Goal: Information Seeking & Learning: Learn about a topic

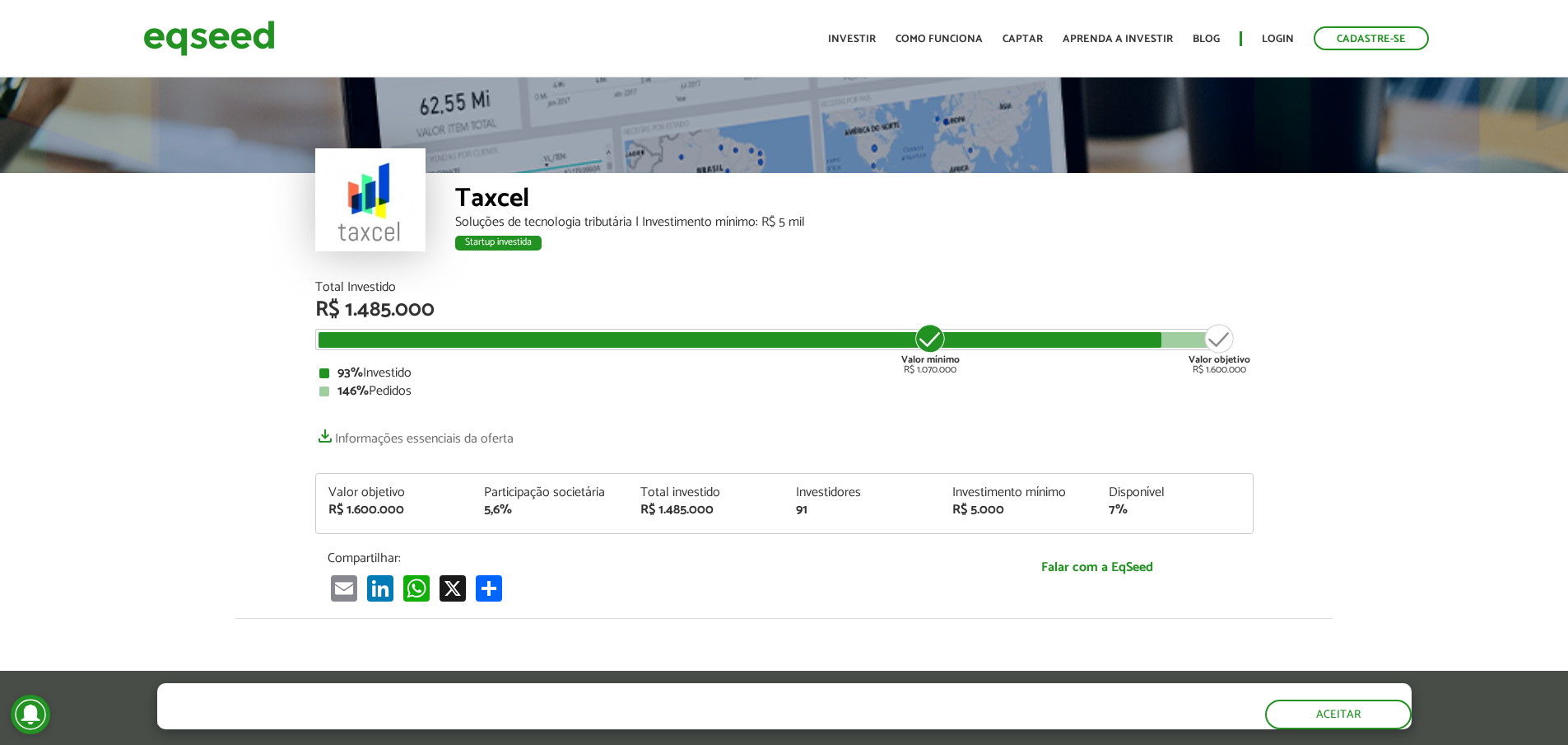
click at [236, 45] on img at bounding box center [209, 38] width 132 height 44
click at [933, 38] on link "Como funciona" at bounding box center [939, 38] width 87 height 10
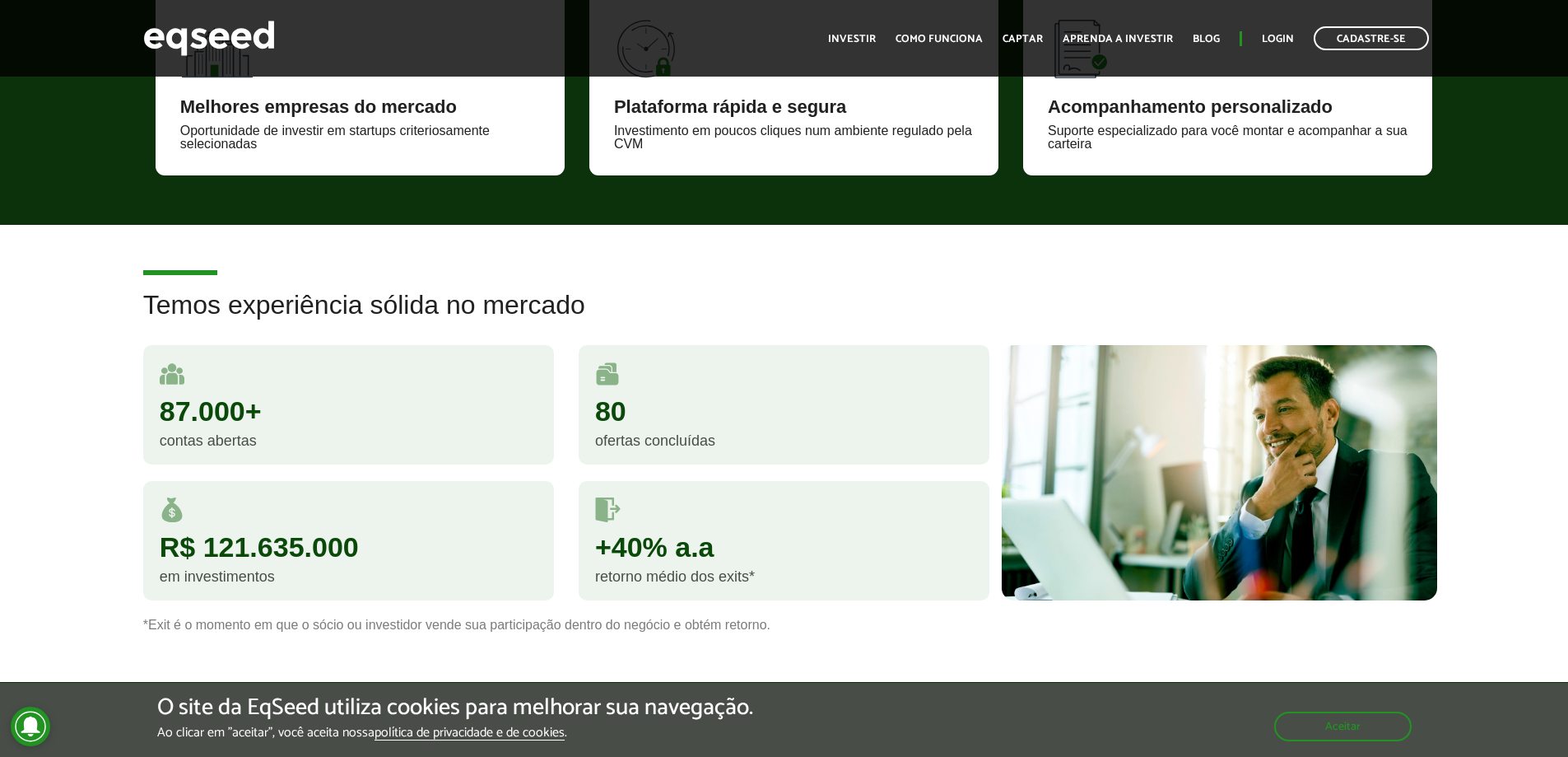
scroll to position [1251, 0]
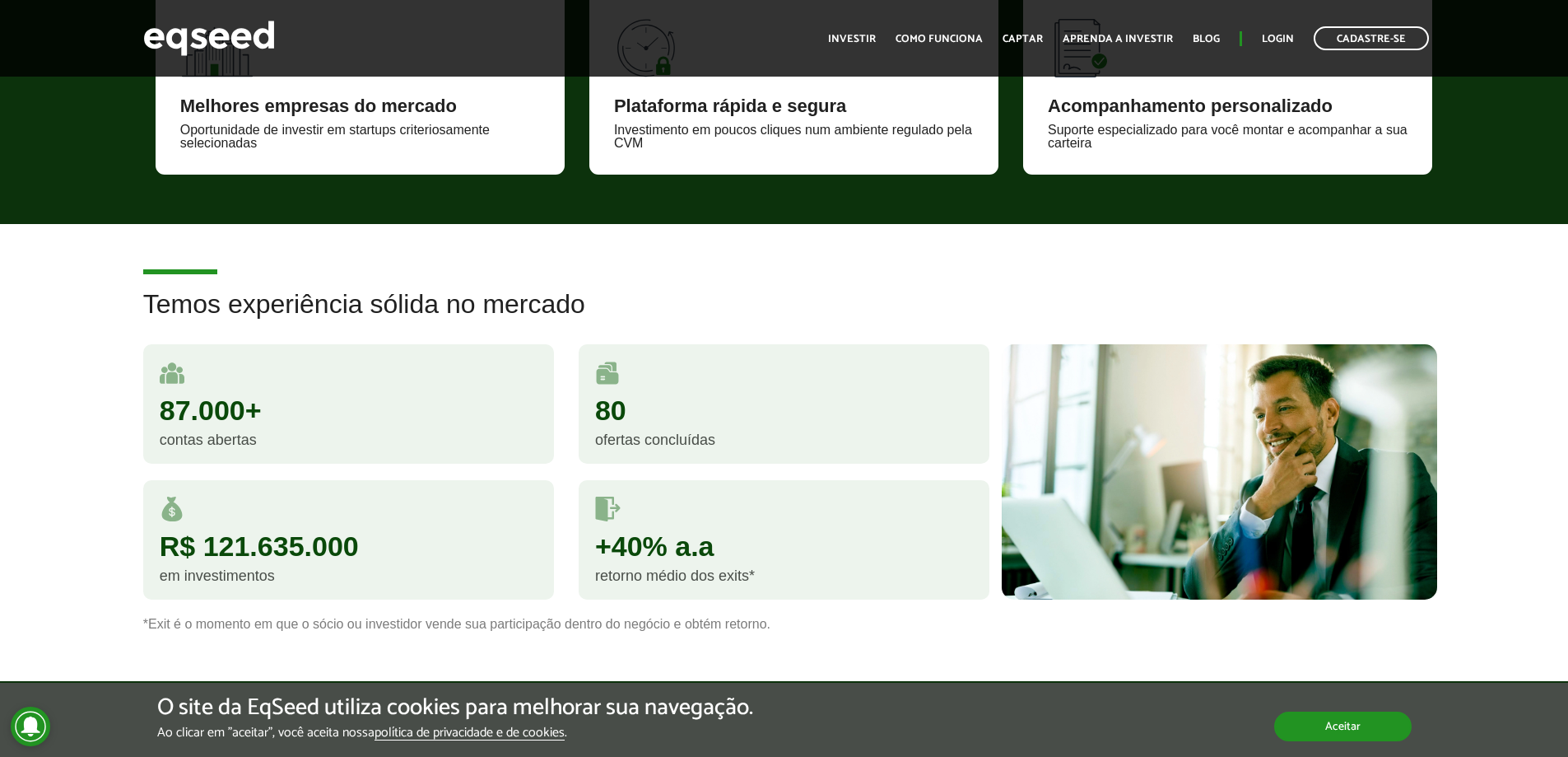
click at [1347, 728] on button "Aceitar" at bounding box center [1343, 726] width 138 height 29
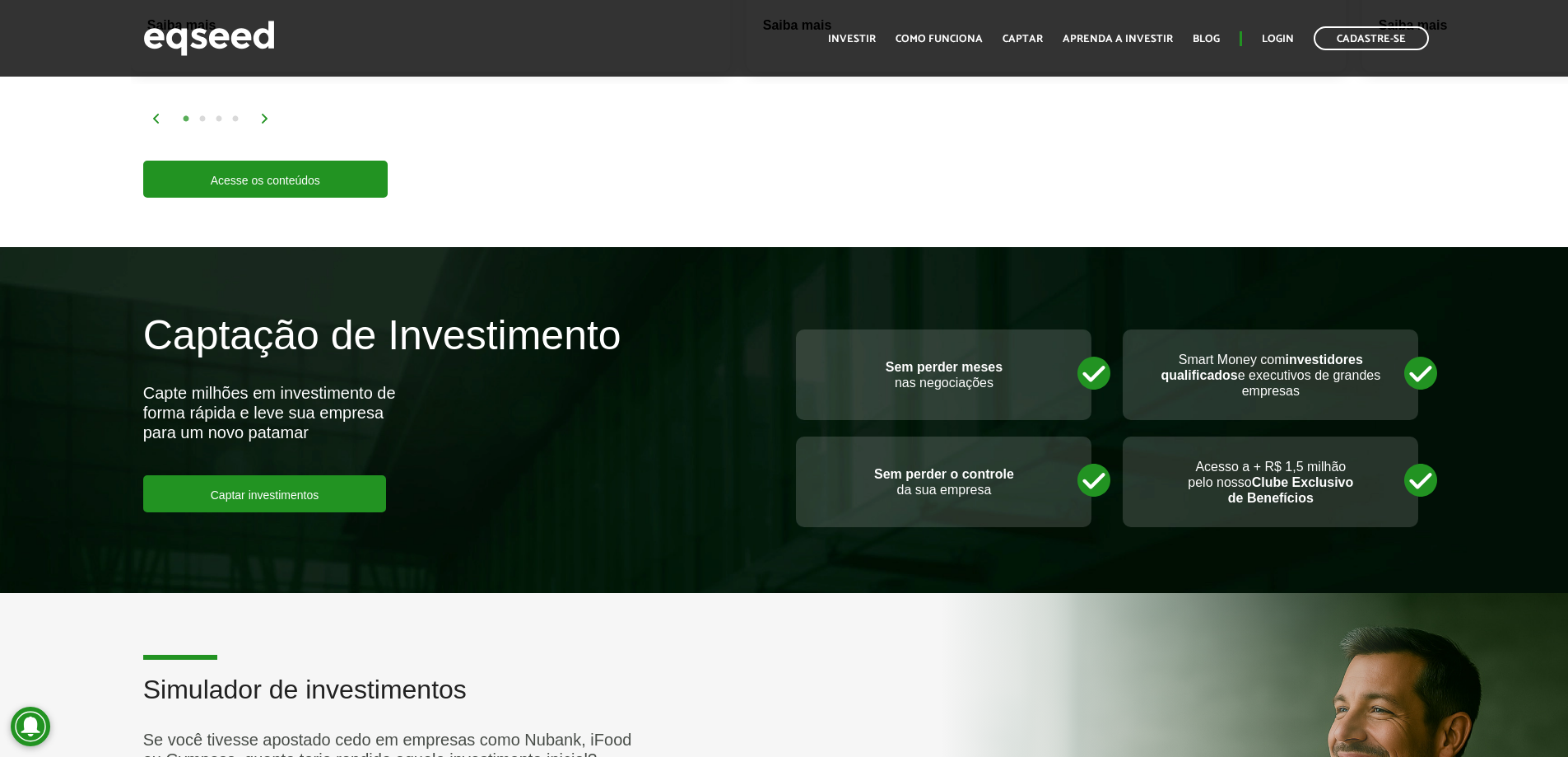
scroll to position [3329, 0]
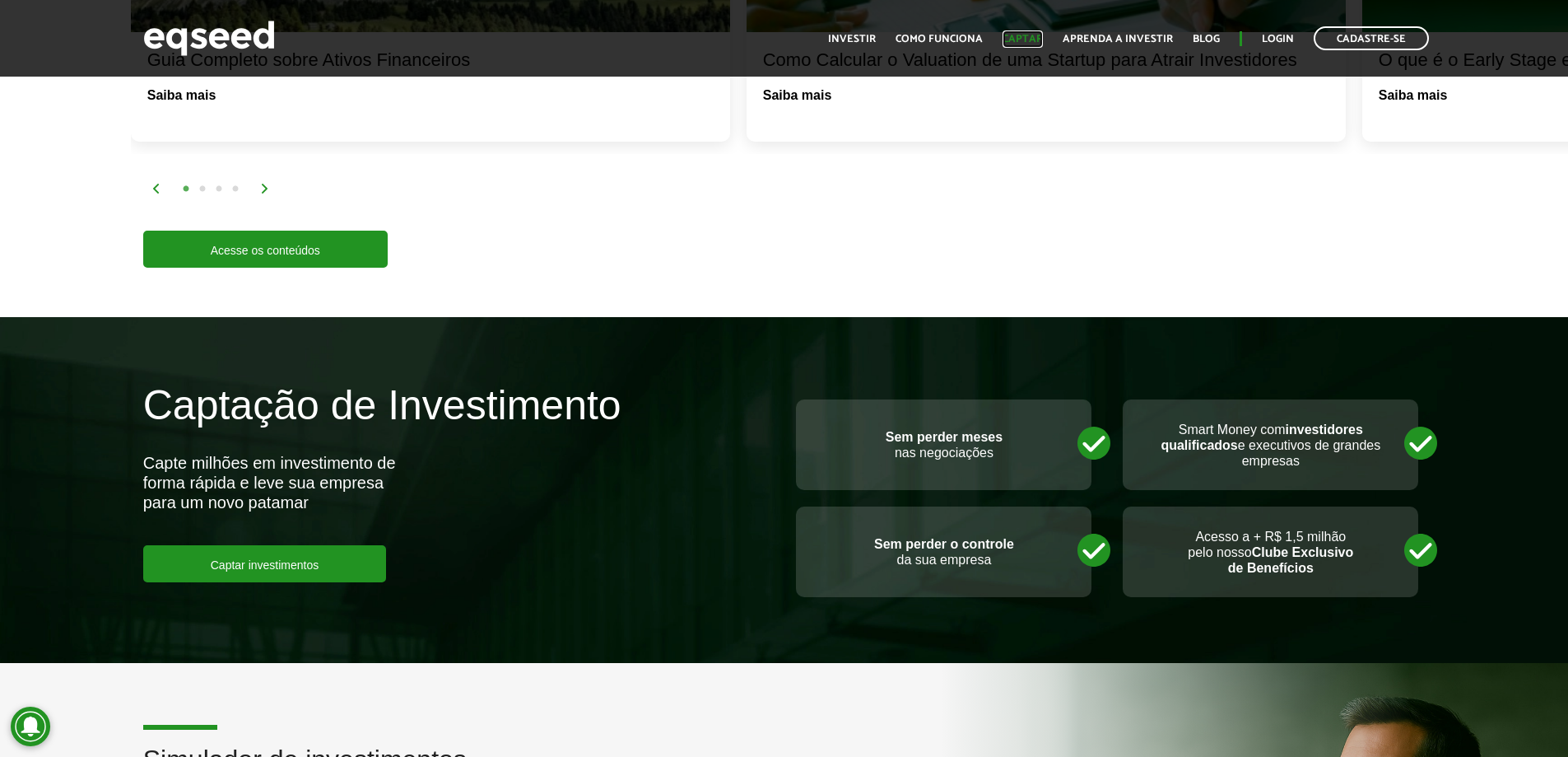
click at [1026, 37] on link "Captar" at bounding box center [1022, 38] width 40 height 10
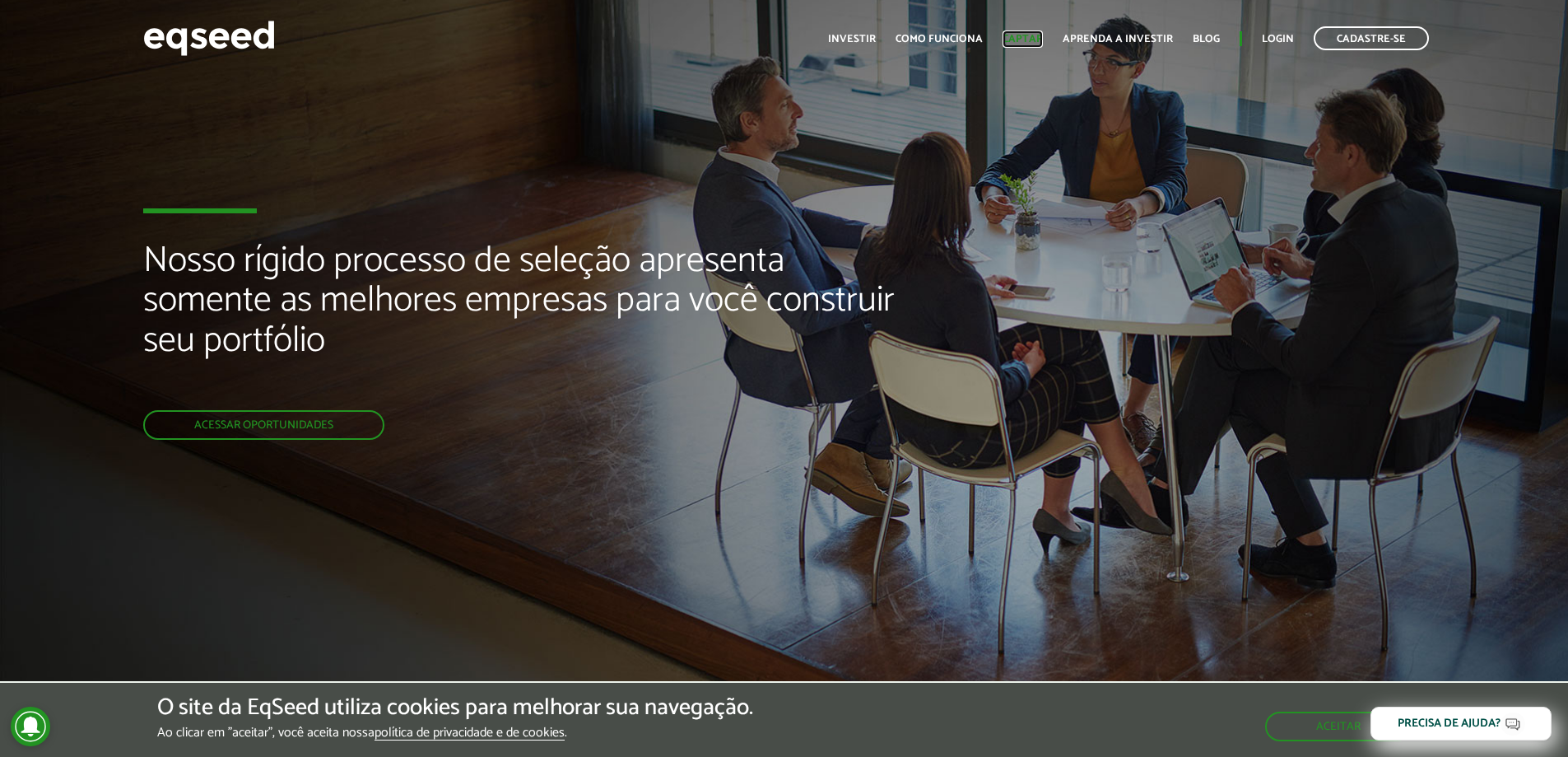
click at [1029, 40] on link "Captar" at bounding box center [1022, 38] width 40 height 10
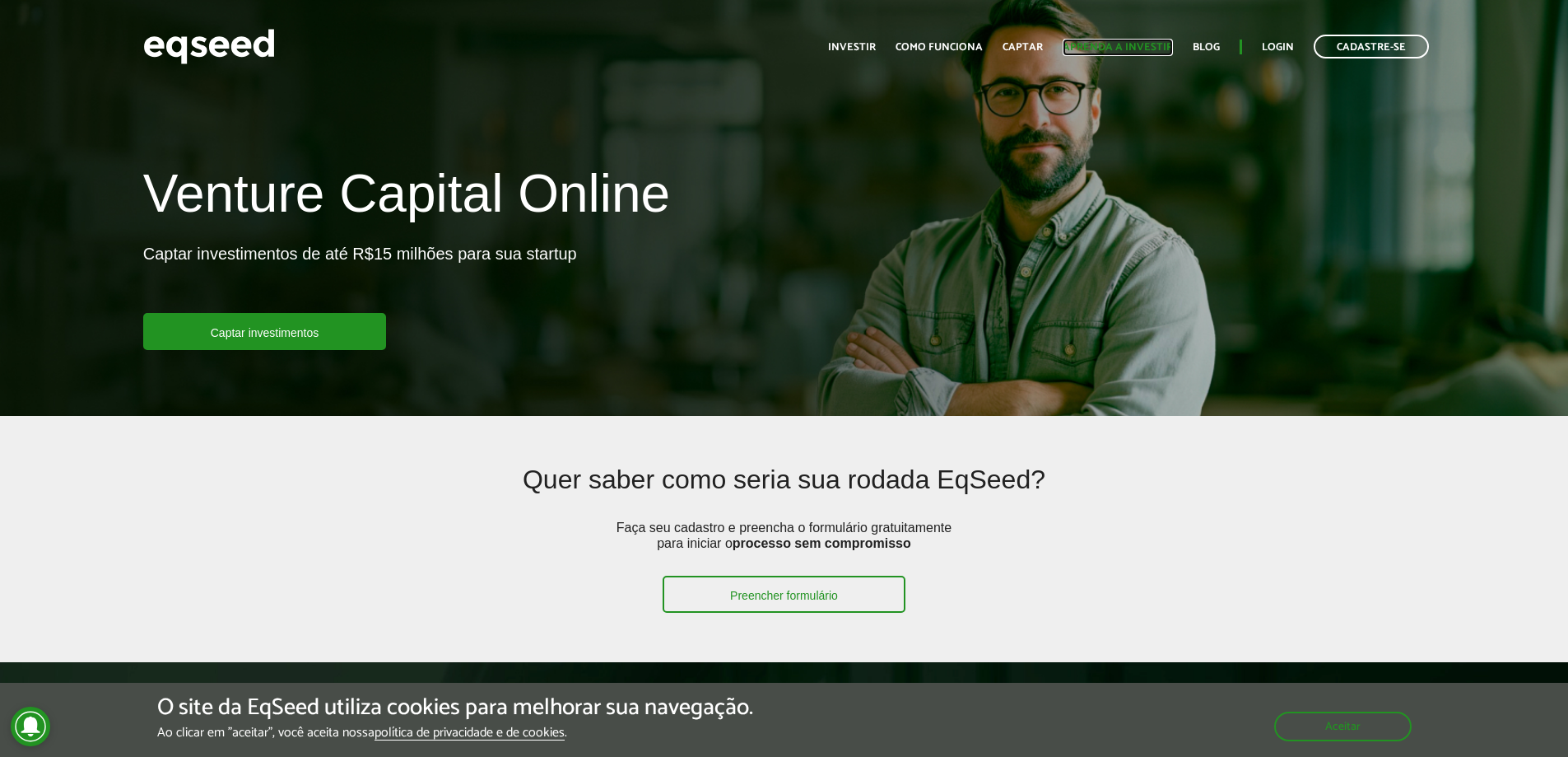
click at [1101, 42] on link "Aprenda a investir" at bounding box center [1118, 47] width 110 height 10
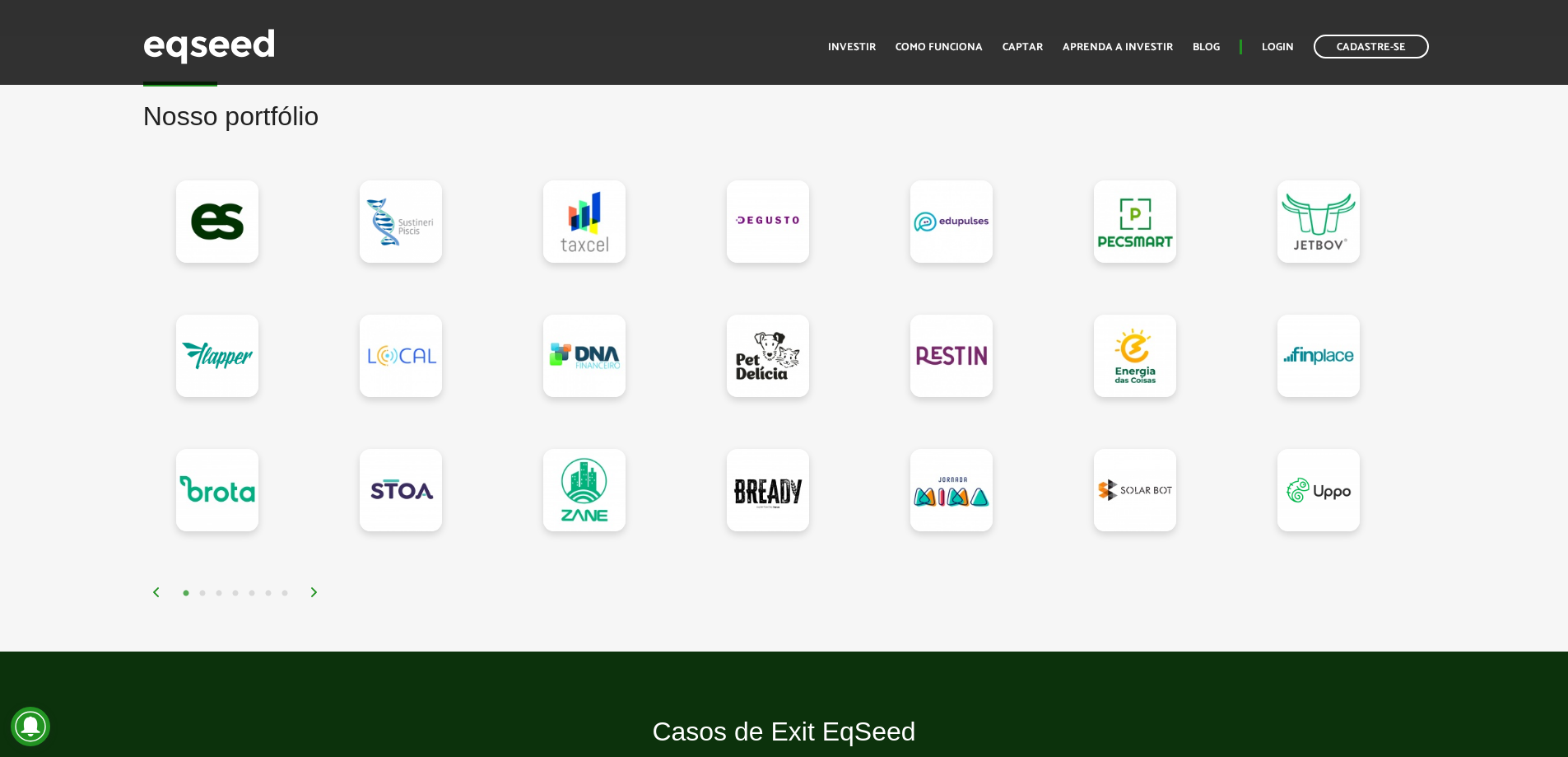
scroll to position [1382, 0]
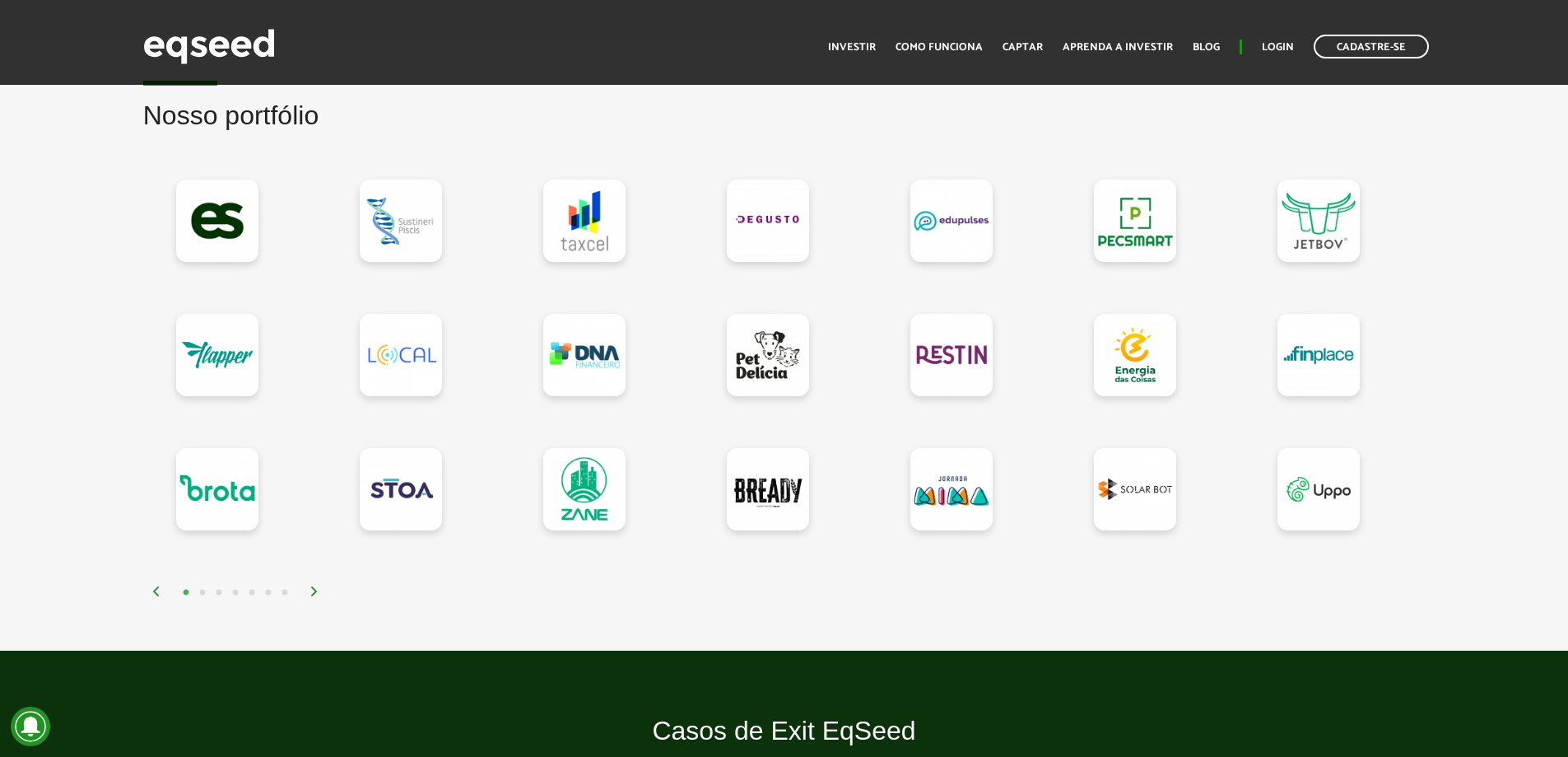
click at [315, 591] on img at bounding box center [314, 591] width 10 height 10
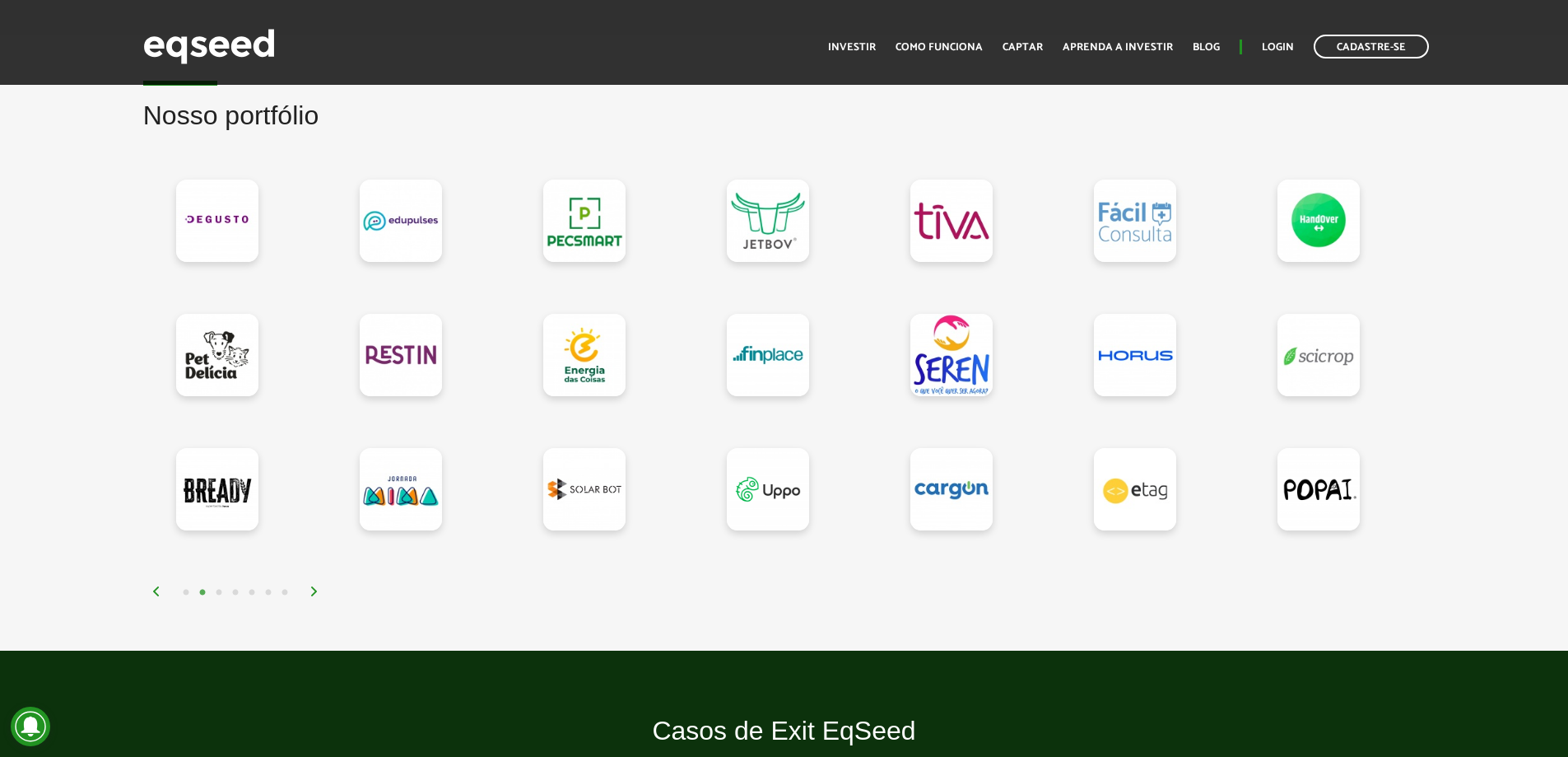
click at [315, 591] on img at bounding box center [314, 591] width 10 height 10
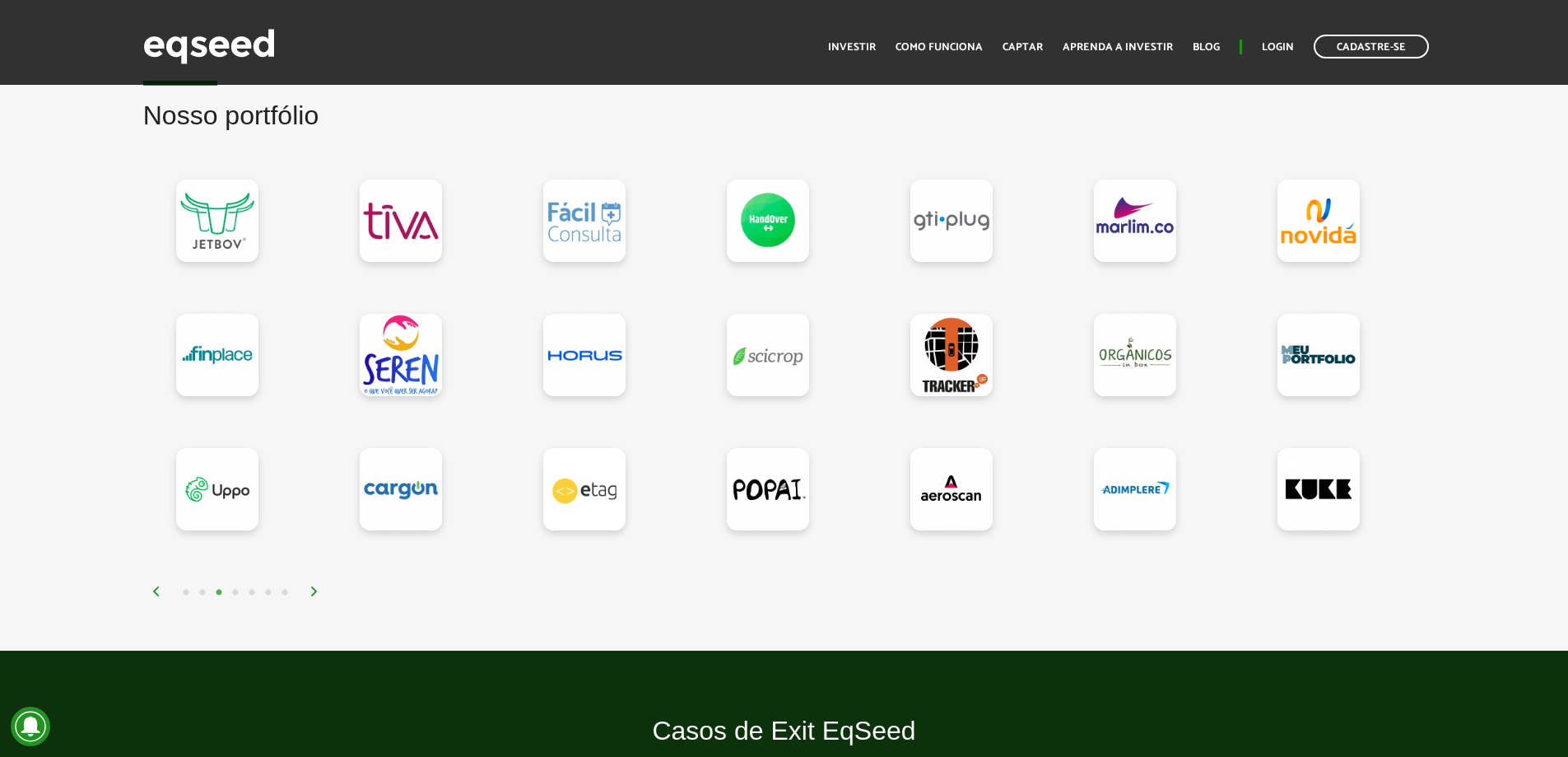
click at [315, 591] on img at bounding box center [314, 591] width 10 height 10
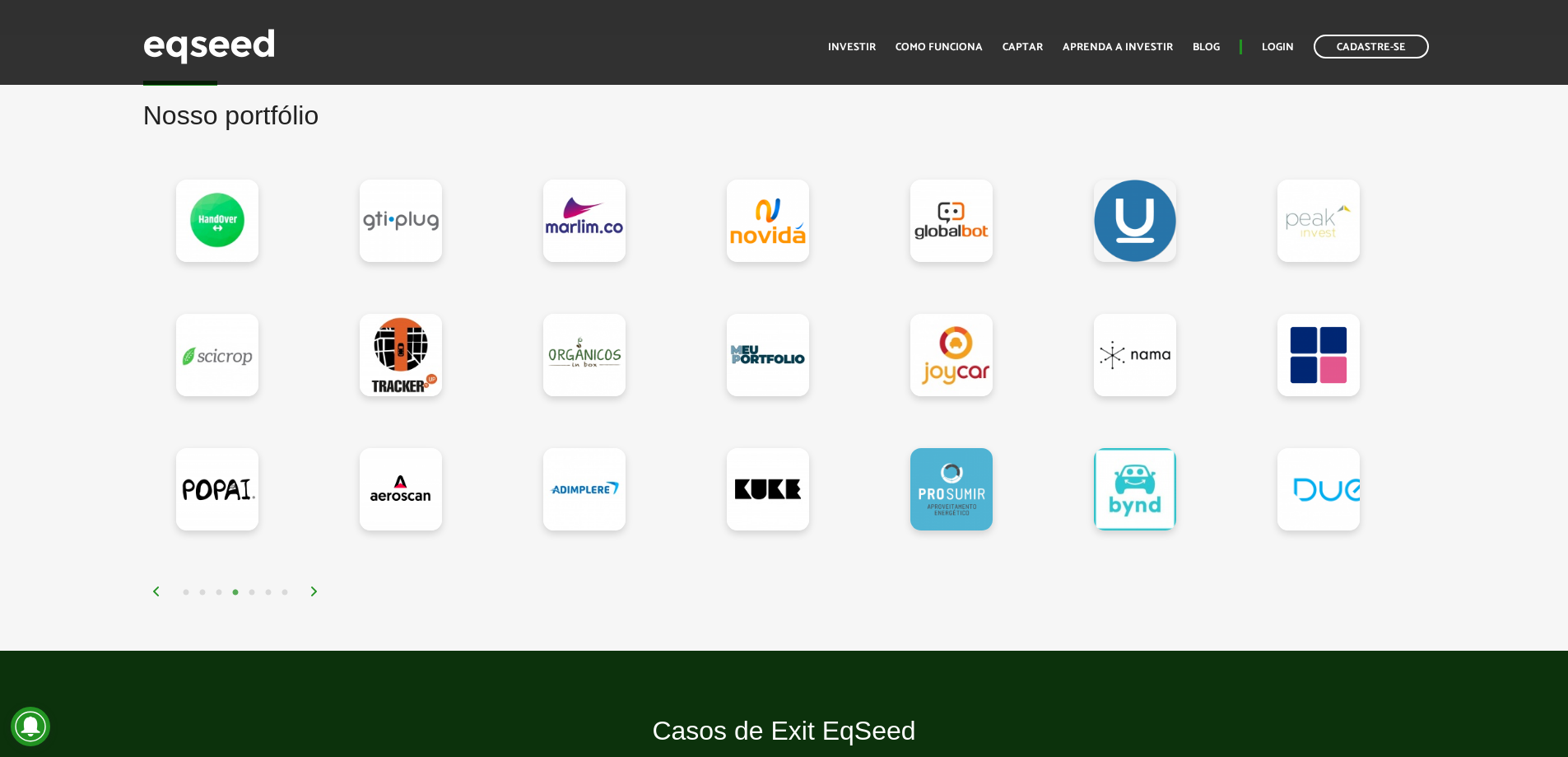
click at [315, 591] on img at bounding box center [314, 591] width 10 height 10
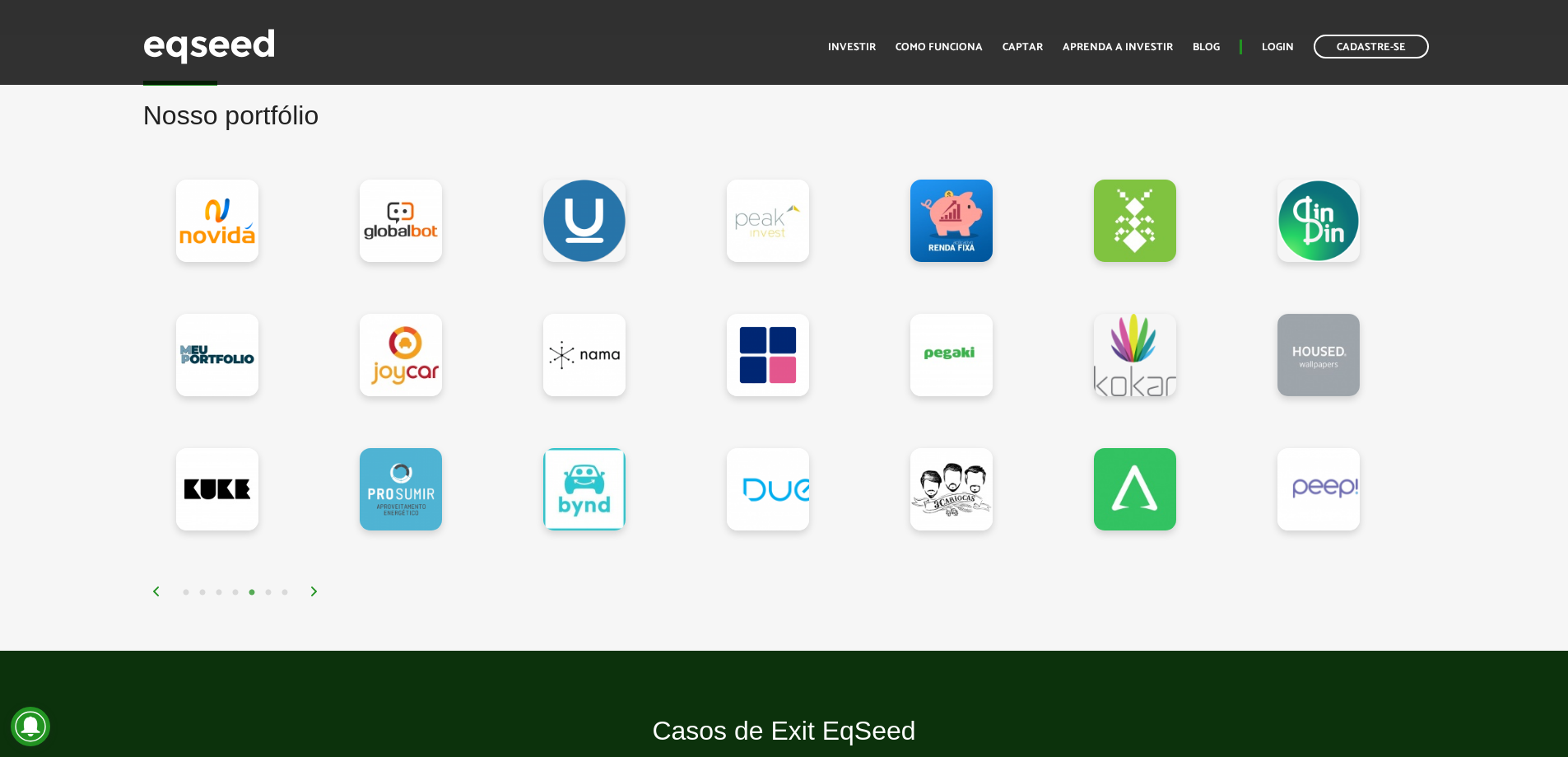
click at [753, 373] on link at bounding box center [767, 355] width 83 height 83
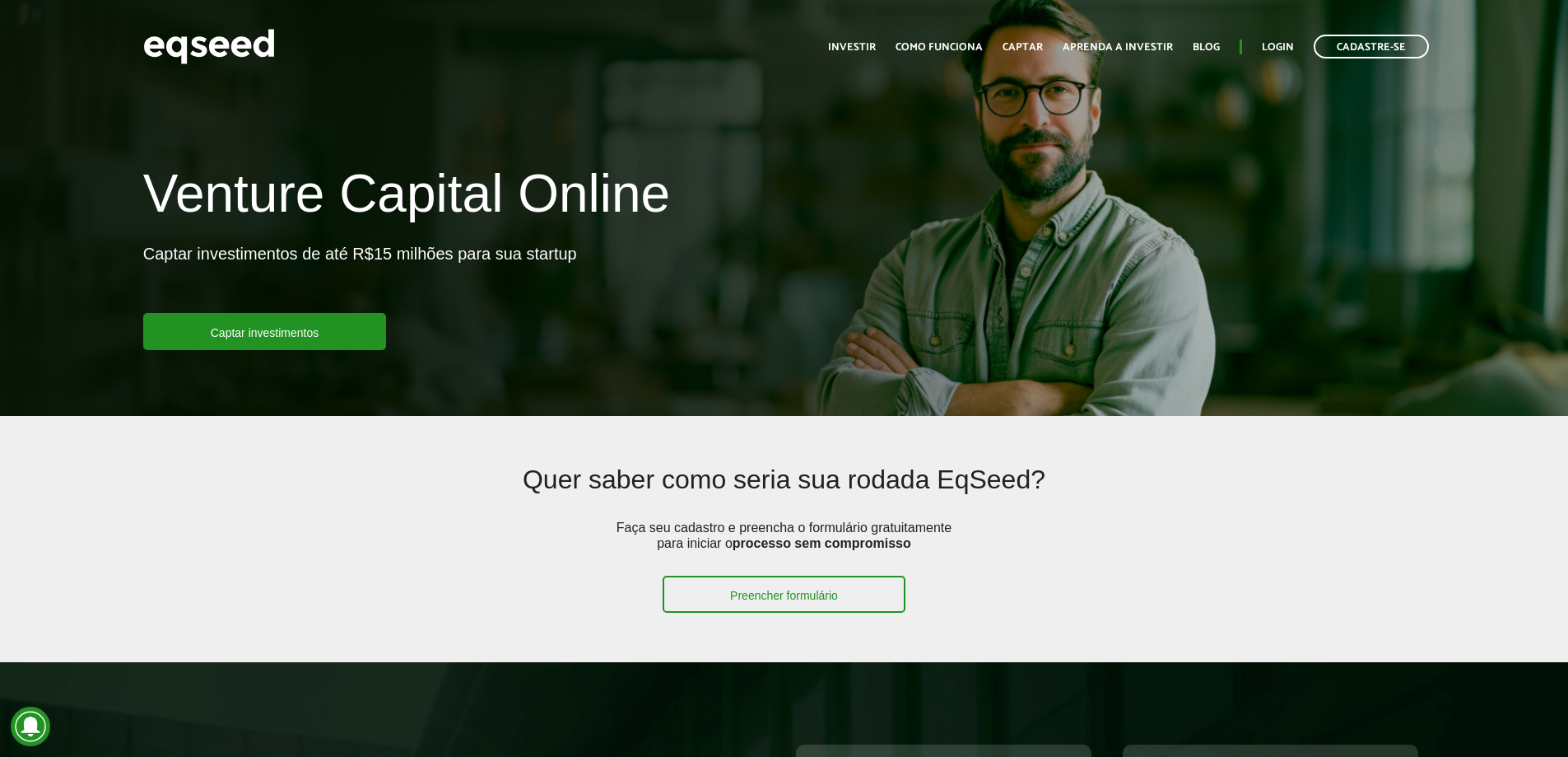
scroll to position [1382, 0]
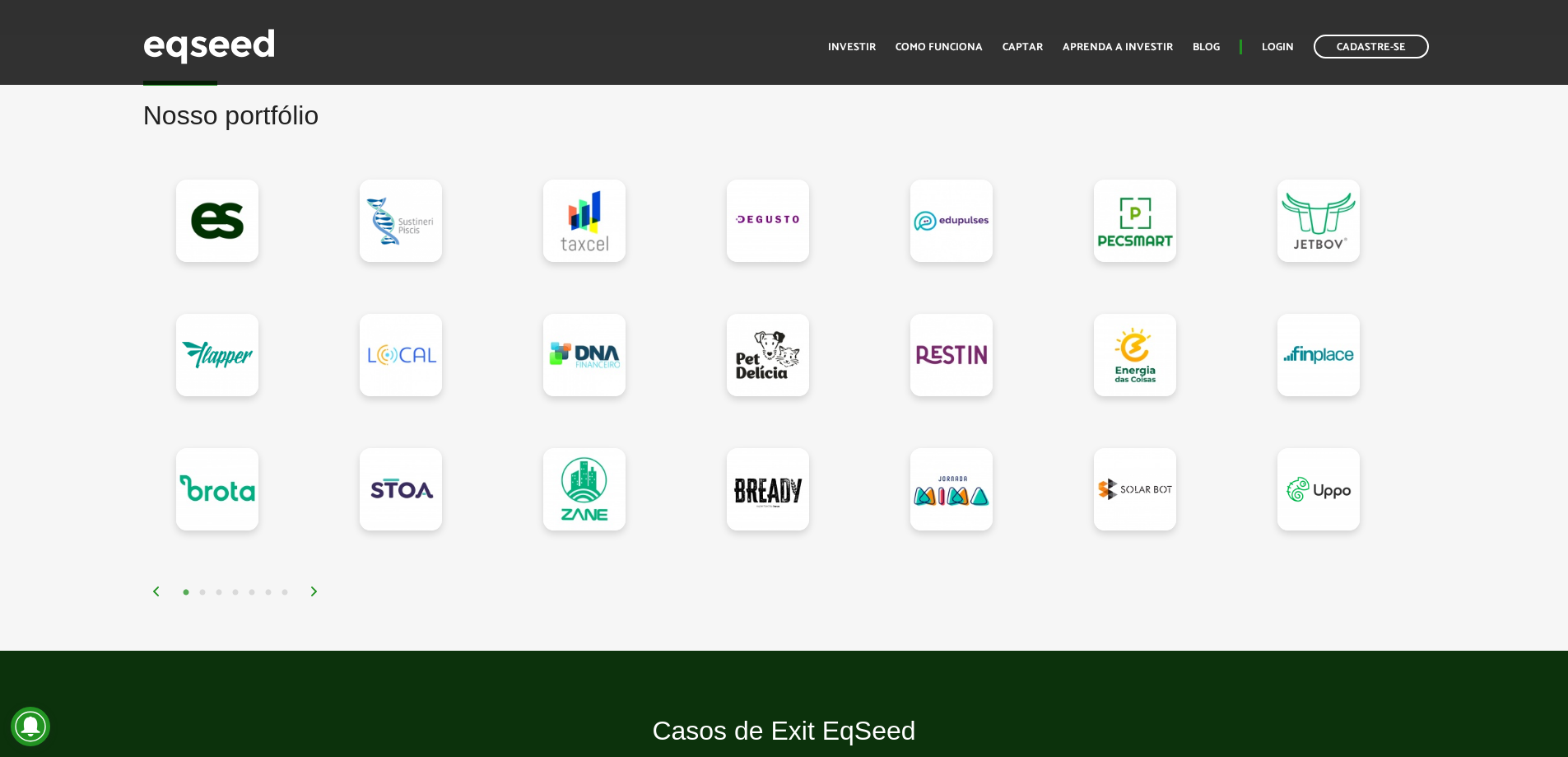
click at [315, 592] on img at bounding box center [314, 591] width 10 height 10
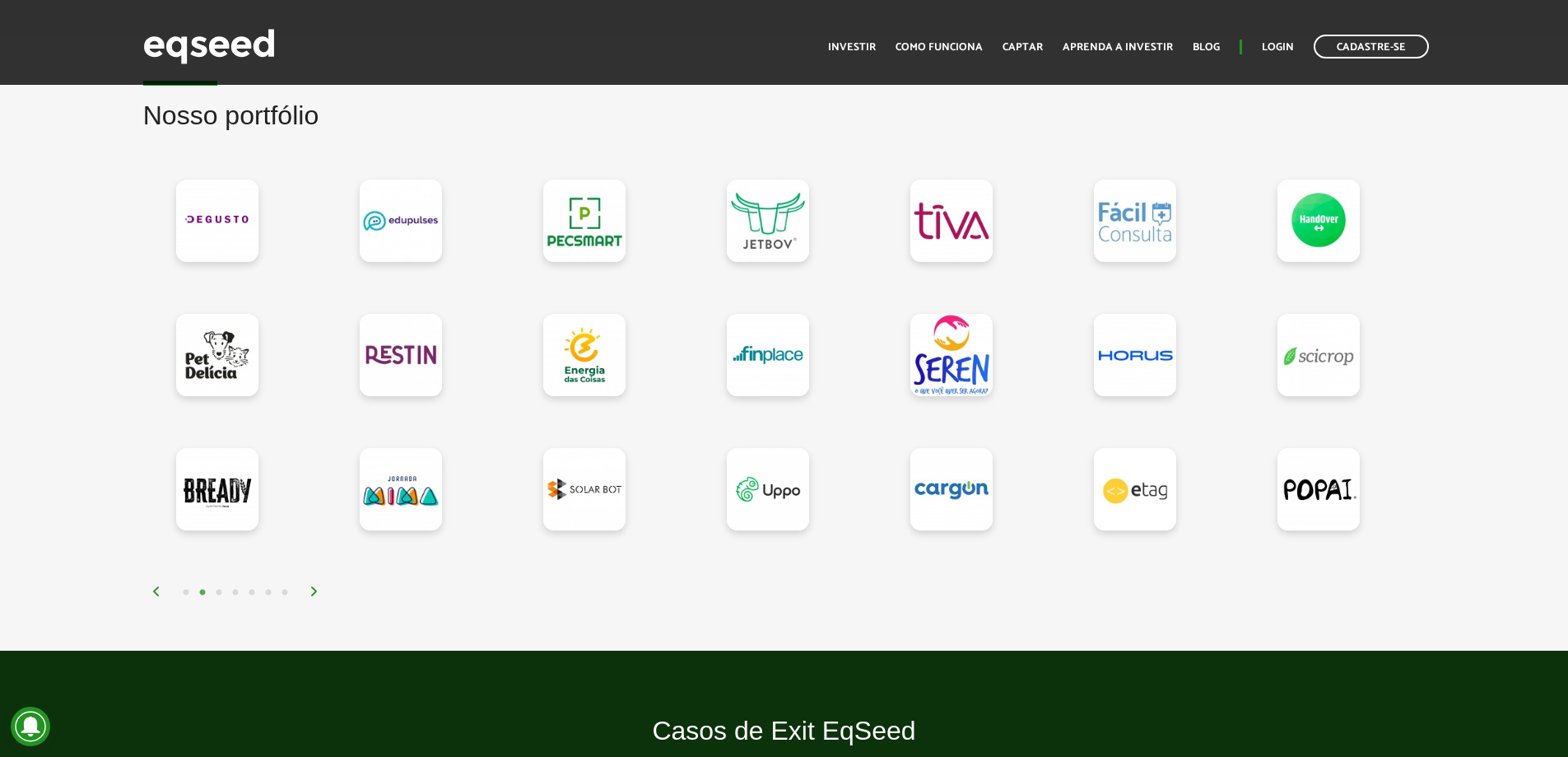
click at [315, 592] on img at bounding box center [314, 591] width 10 height 10
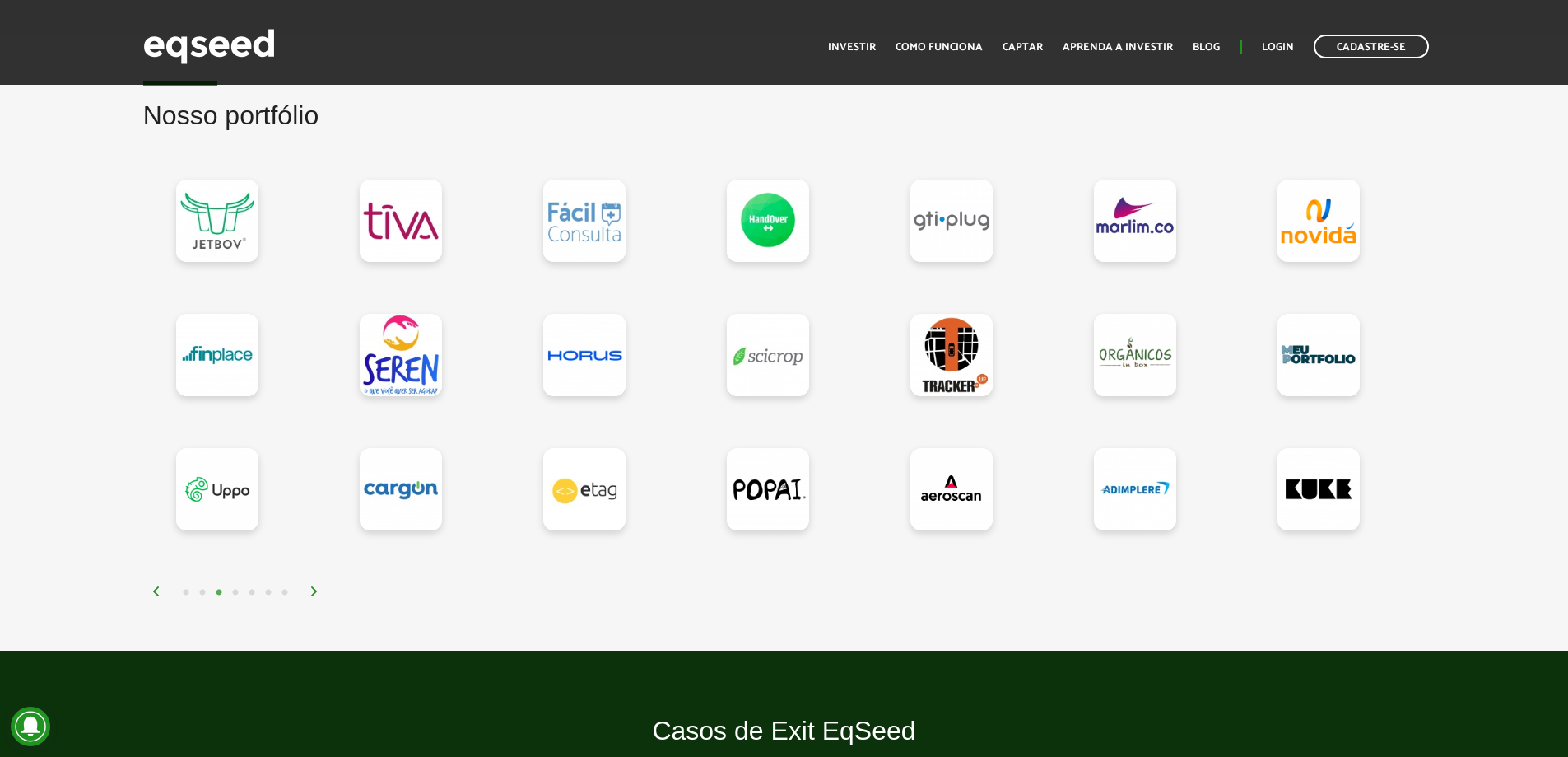
click at [315, 592] on img at bounding box center [314, 591] width 10 height 10
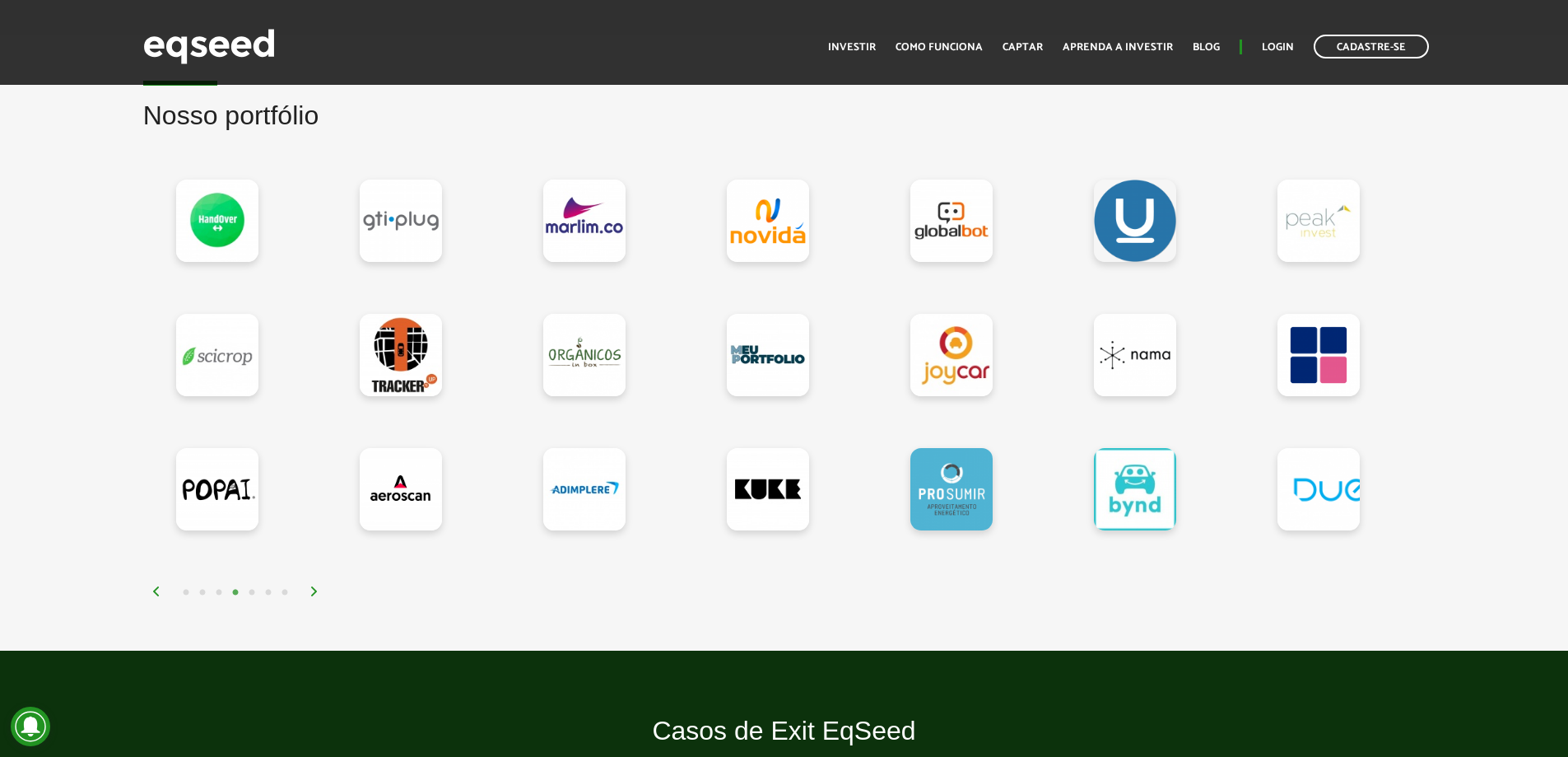
click at [315, 592] on img at bounding box center [314, 591] width 10 height 10
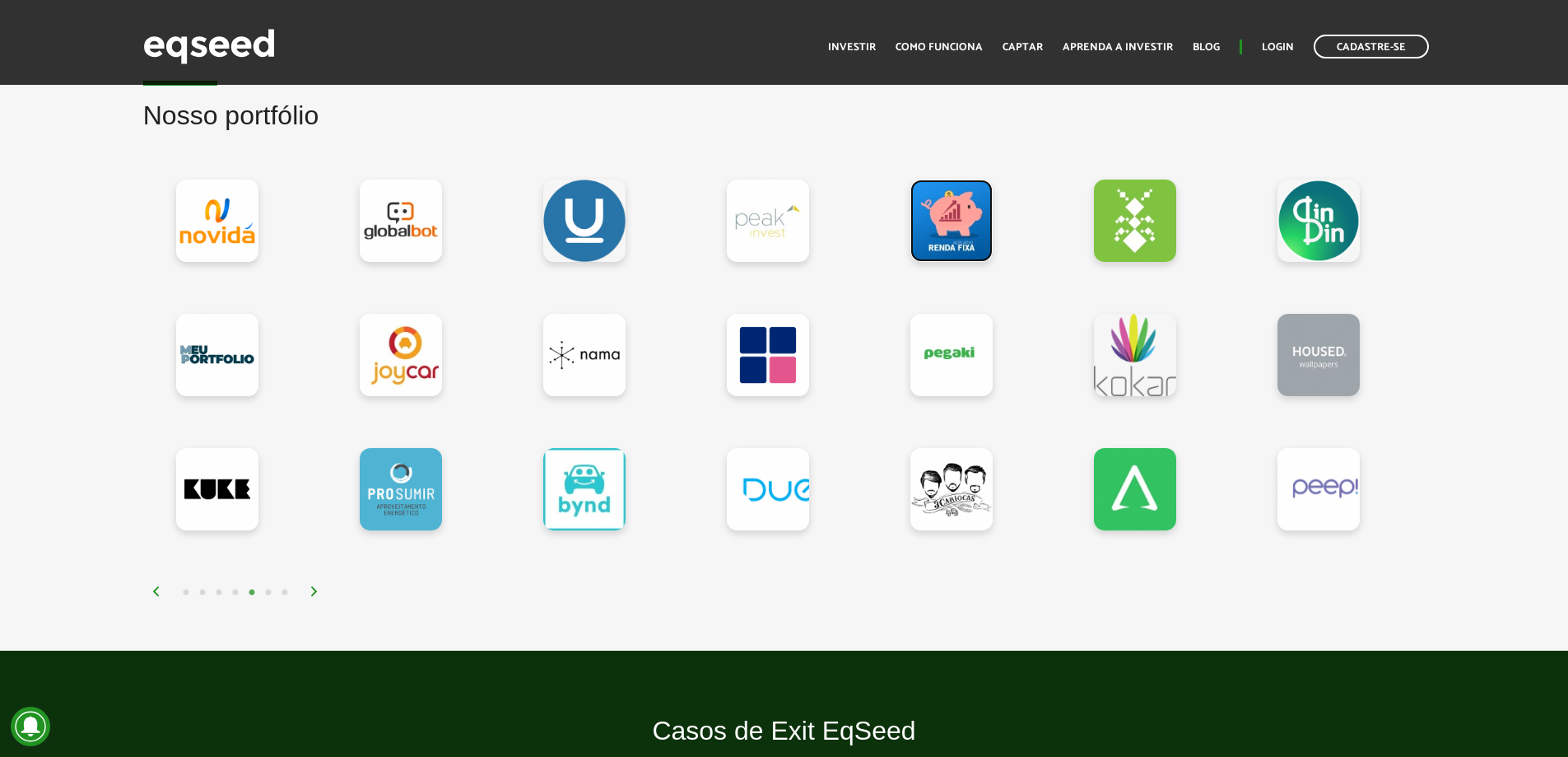
click at [935, 247] on link at bounding box center [951, 221] width 83 height 83
click at [316, 587] on img at bounding box center [314, 591] width 10 height 10
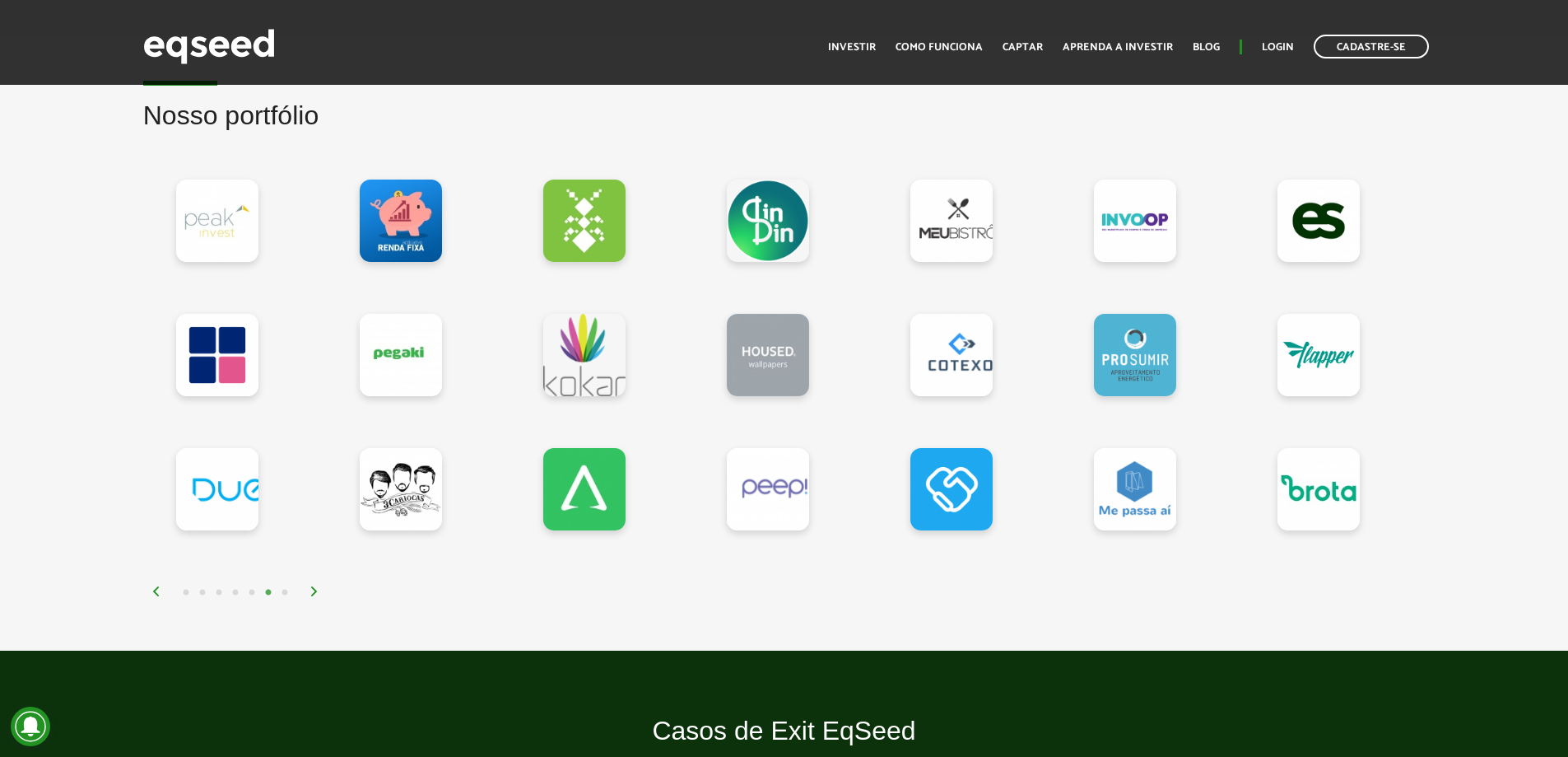
click at [316, 587] on img at bounding box center [314, 591] width 10 height 10
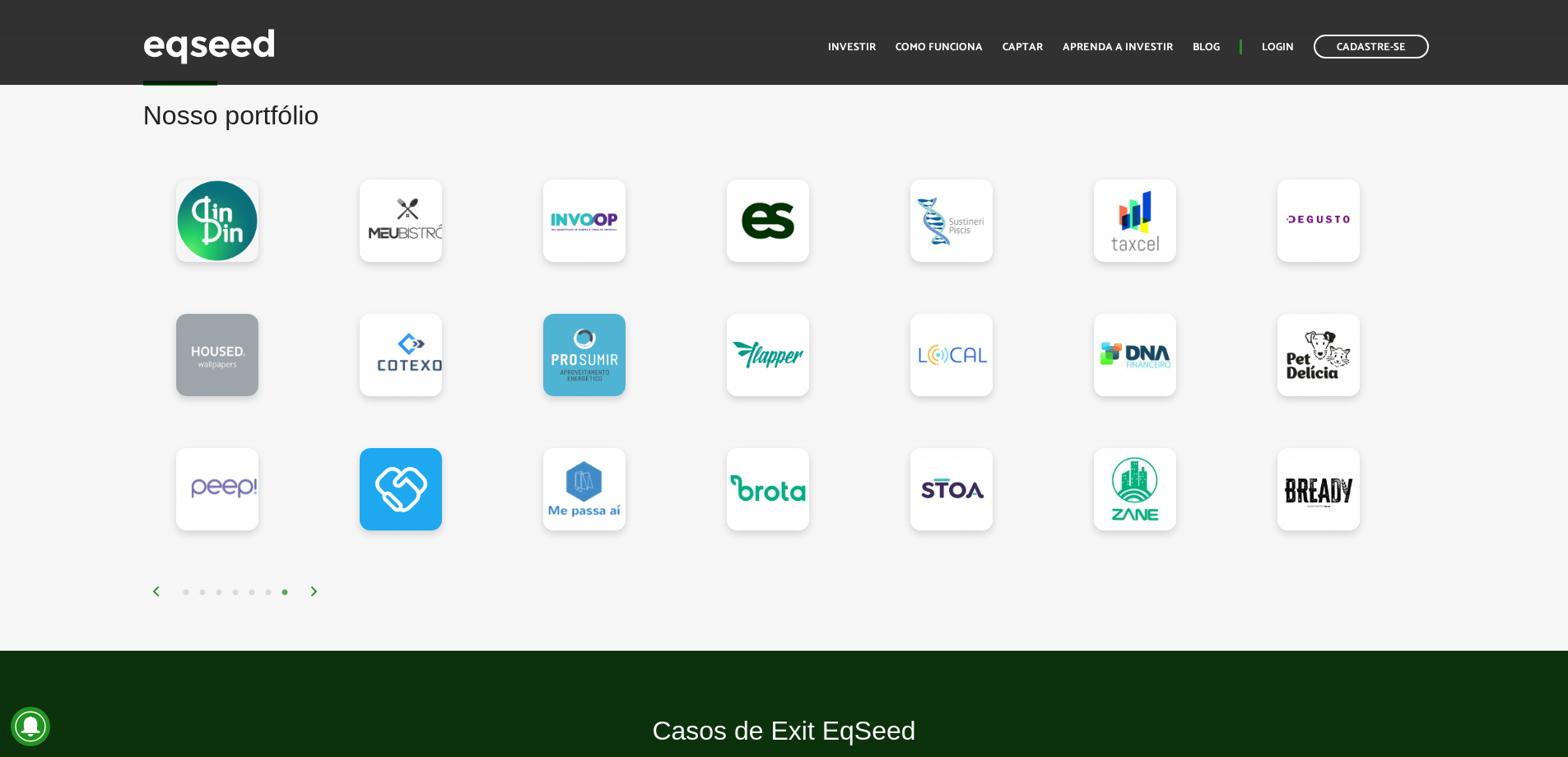
click at [1136, 224] on link at bounding box center [1134, 221] width 83 height 83
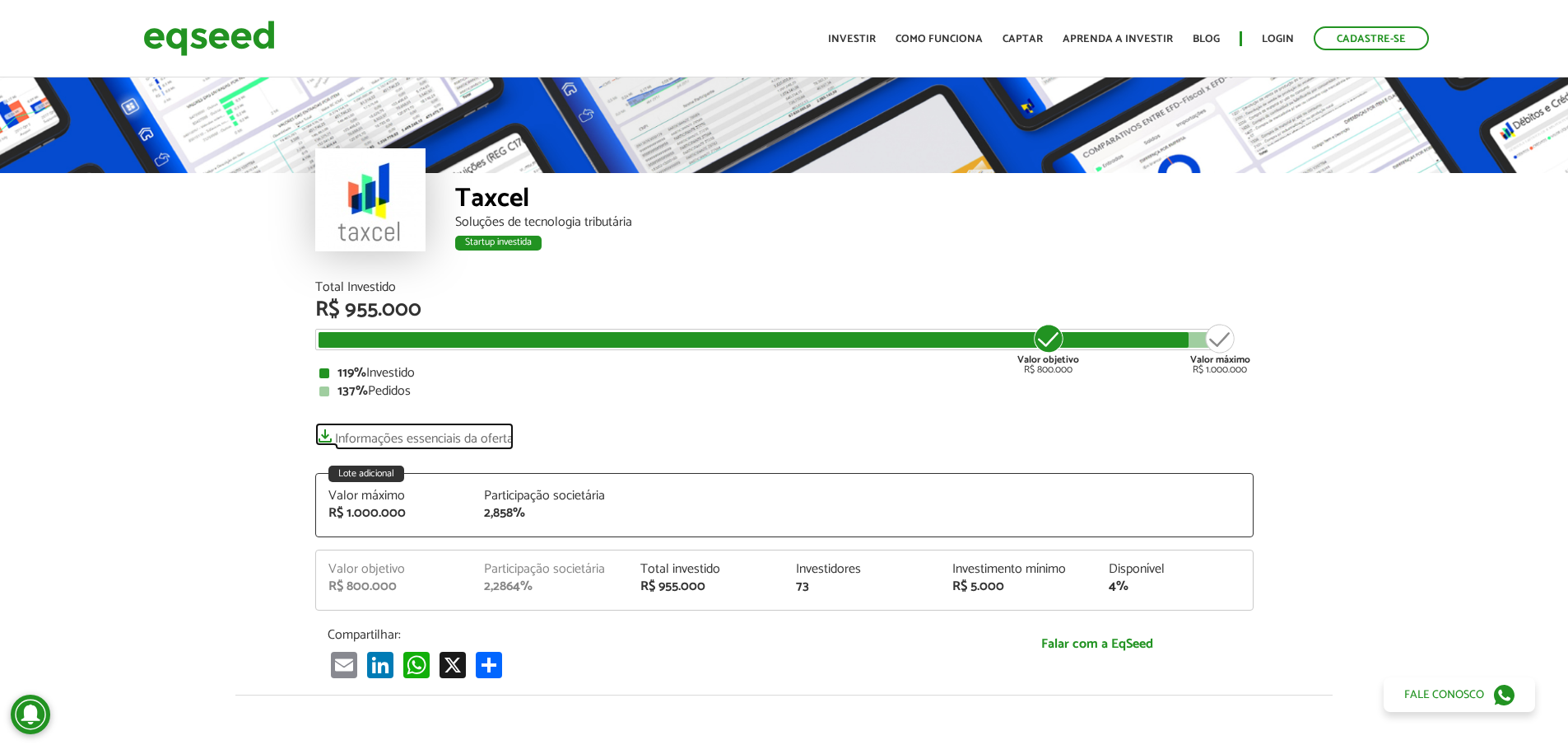
click at [426, 432] on link "Informações essenciais da oferta" at bounding box center [415, 434] width 199 height 23
